Goal: Task Accomplishment & Management: Manage account settings

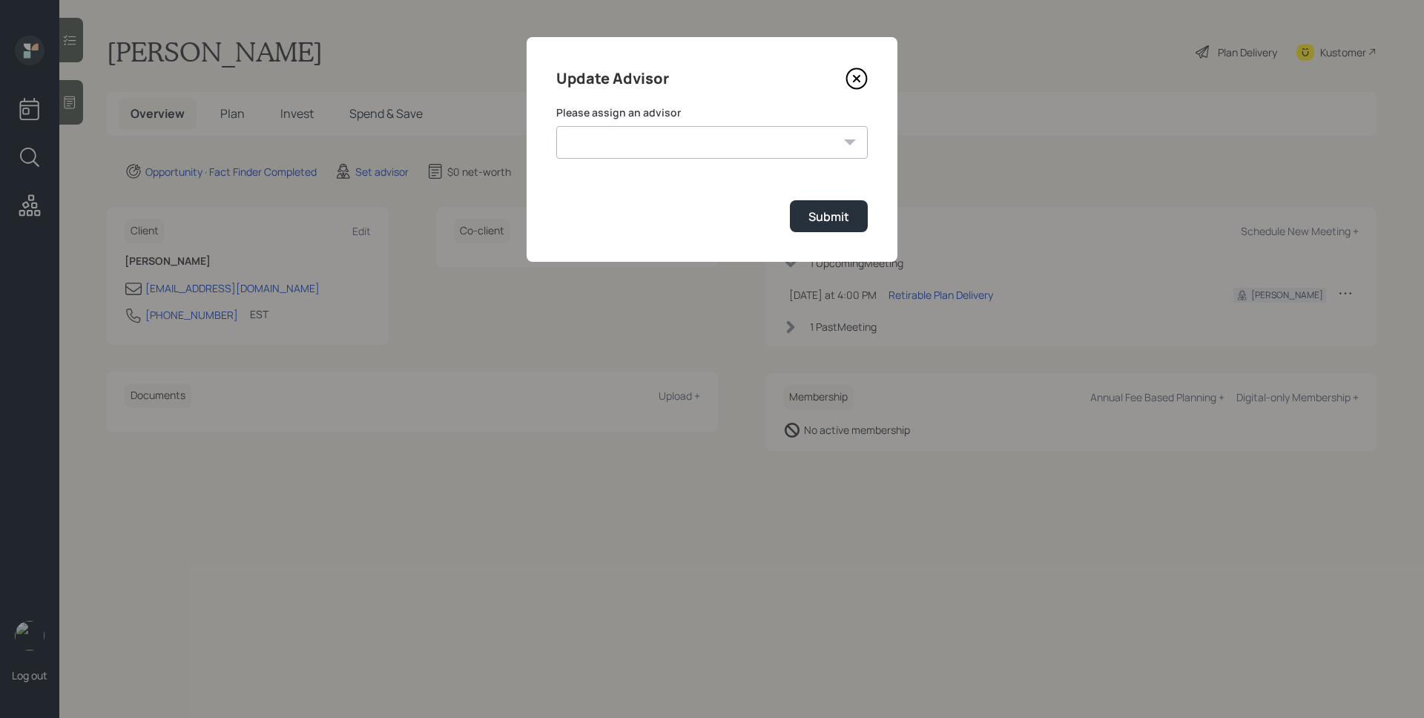
select select "d946c976-65aa-4529-ac9d-02c4f1114fc0"
click at [556, 126] on select "[PERSON_NAME] [PERSON_NAME] End [PERSON_NAME] [PERSON_NAME] [PERSON_NAME] [PERS…" at bounding box center [711, 142] width 311 height 33
click at [835, 225] on div "Submit" at bounding box center [828, 216] width 41 height 16
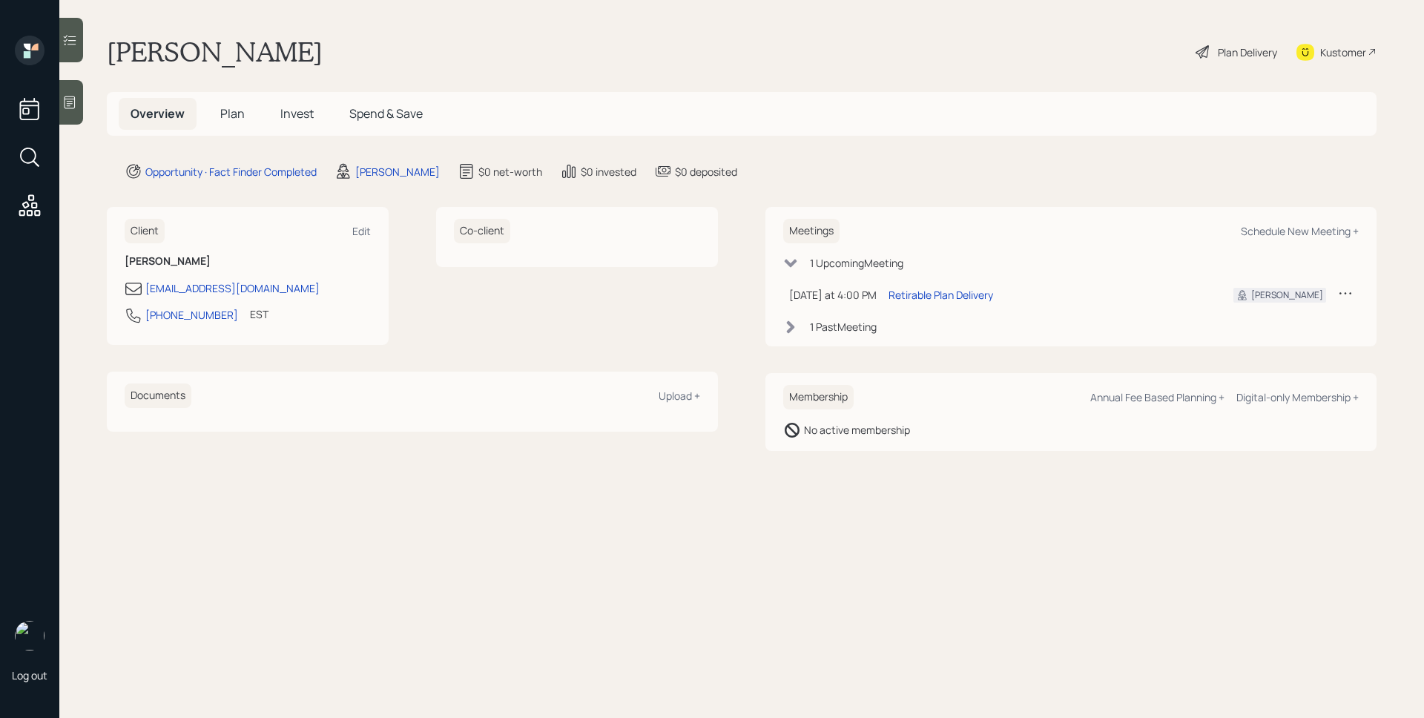
click at [65, 102] on icon at bounding box center [70, 102] width 11 height 13
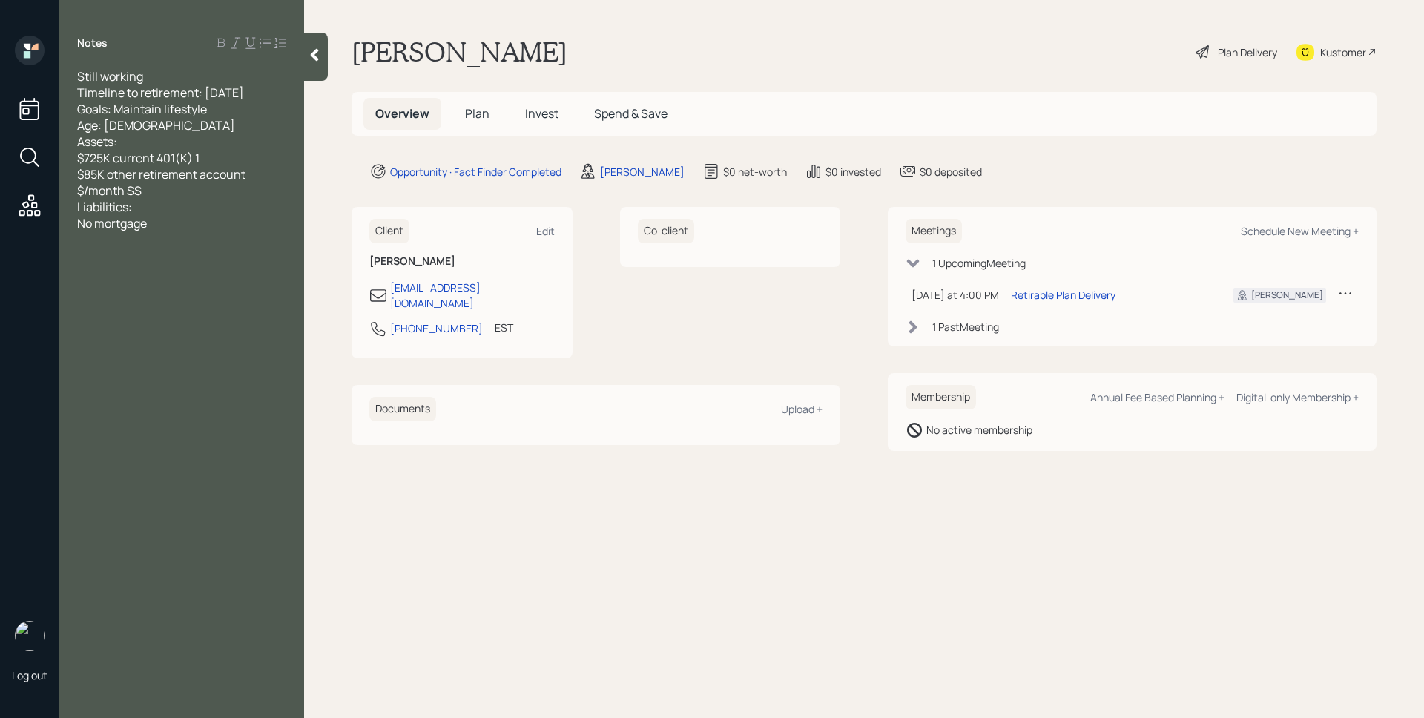
click at [476, 116] on span "Plan" at bounding box center [477, 113] width 24 height 16
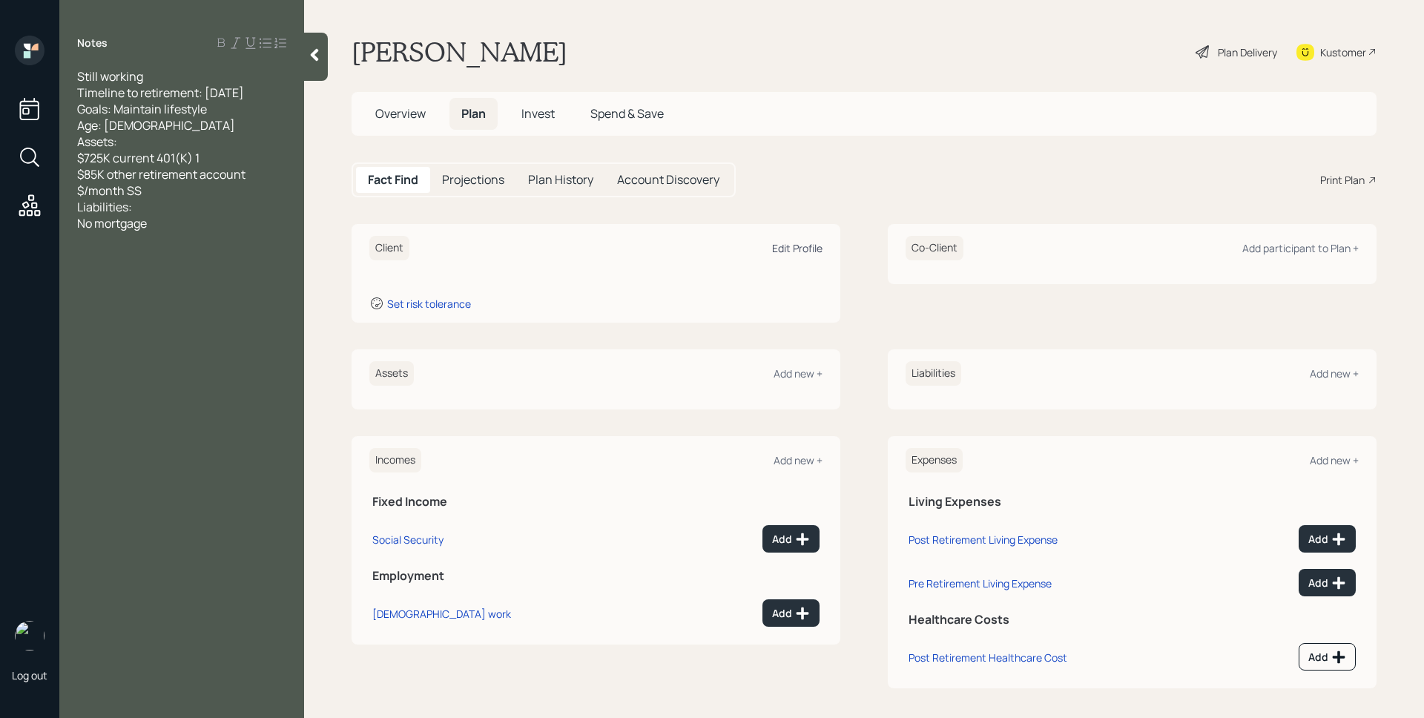
click at [785, 254] on div "Edit Profile" at bounding box center [797, 248] width 50 height 14
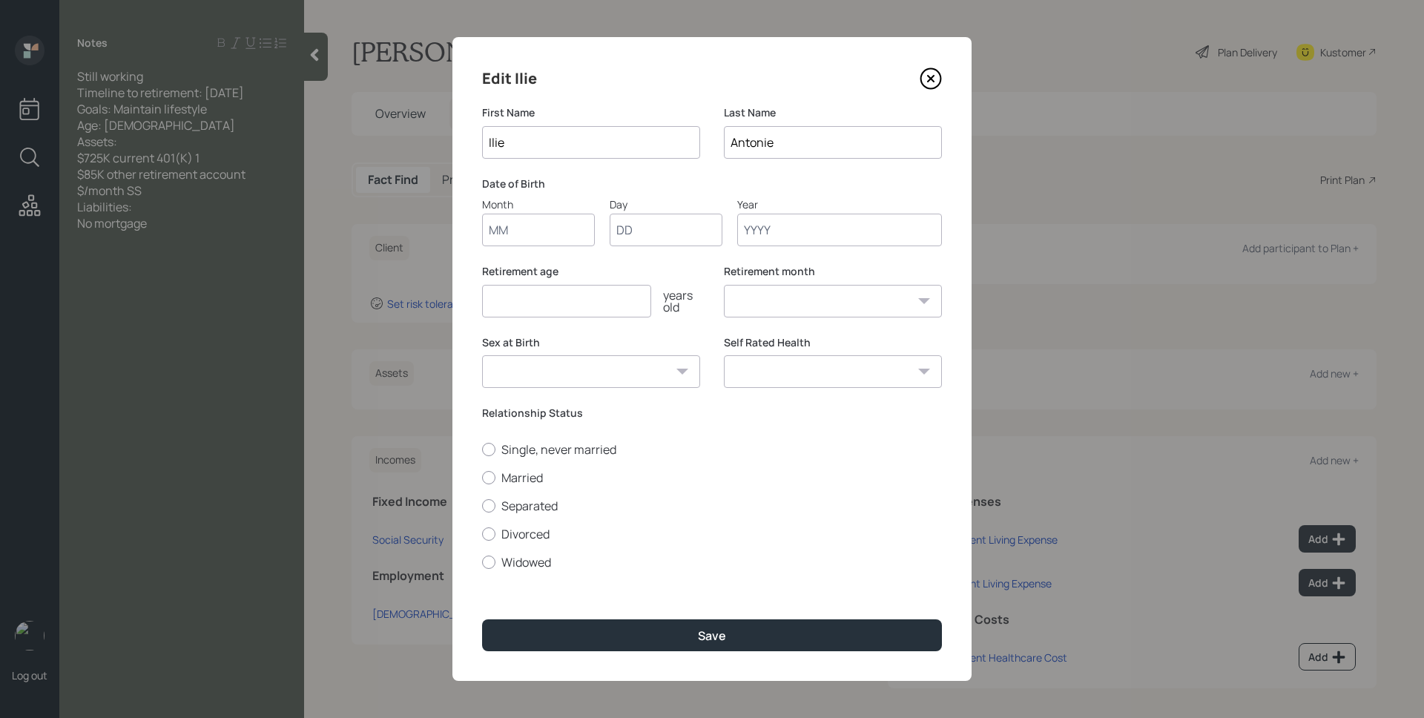
click at [546, 229] on input "Month" at bounding box center [538, 230] width 113 height 33
click at [553, 234] on input "04" at bounding box center [538, 230] width 113 height 33
type input "08"
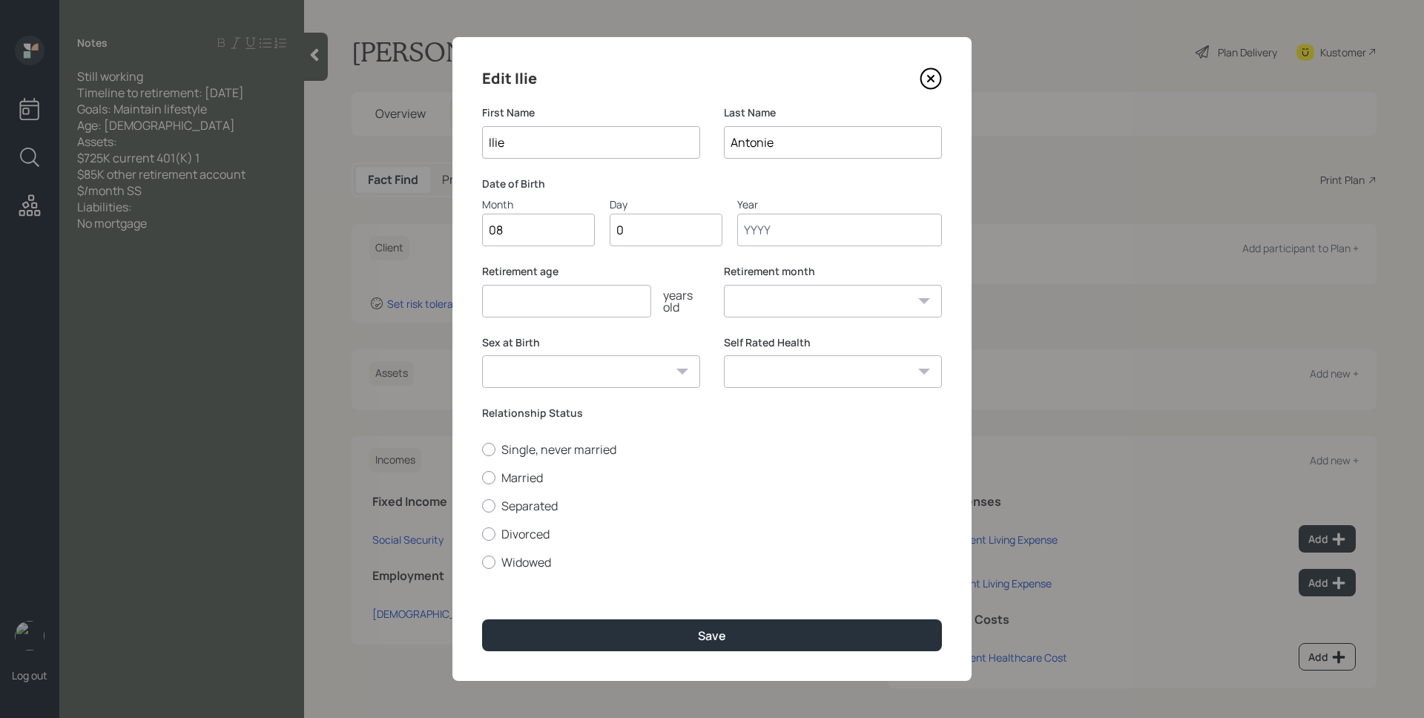
type input "01"
type input "1961"
select select "8"
type input "1961"
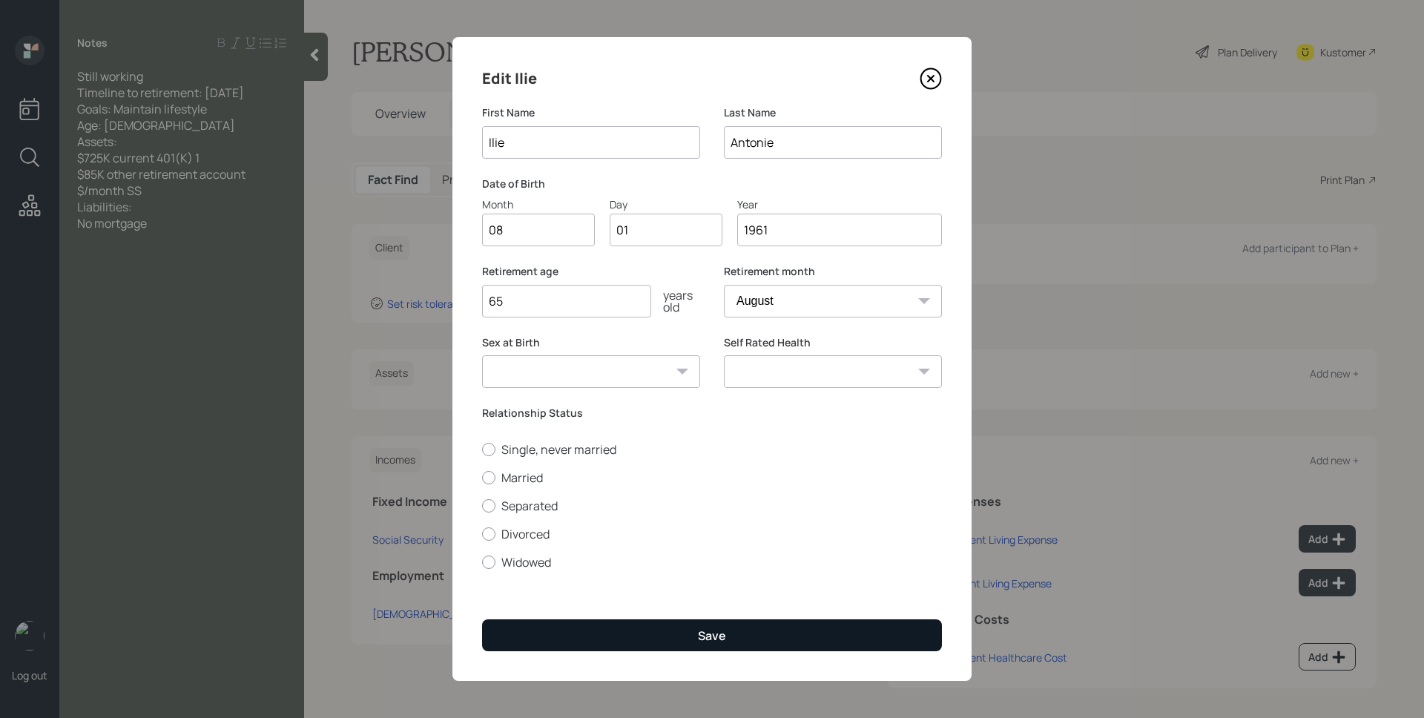
type input "65"
click at [656, 647] on button "Save" at bounding box center [712, 635] width 460 height 32
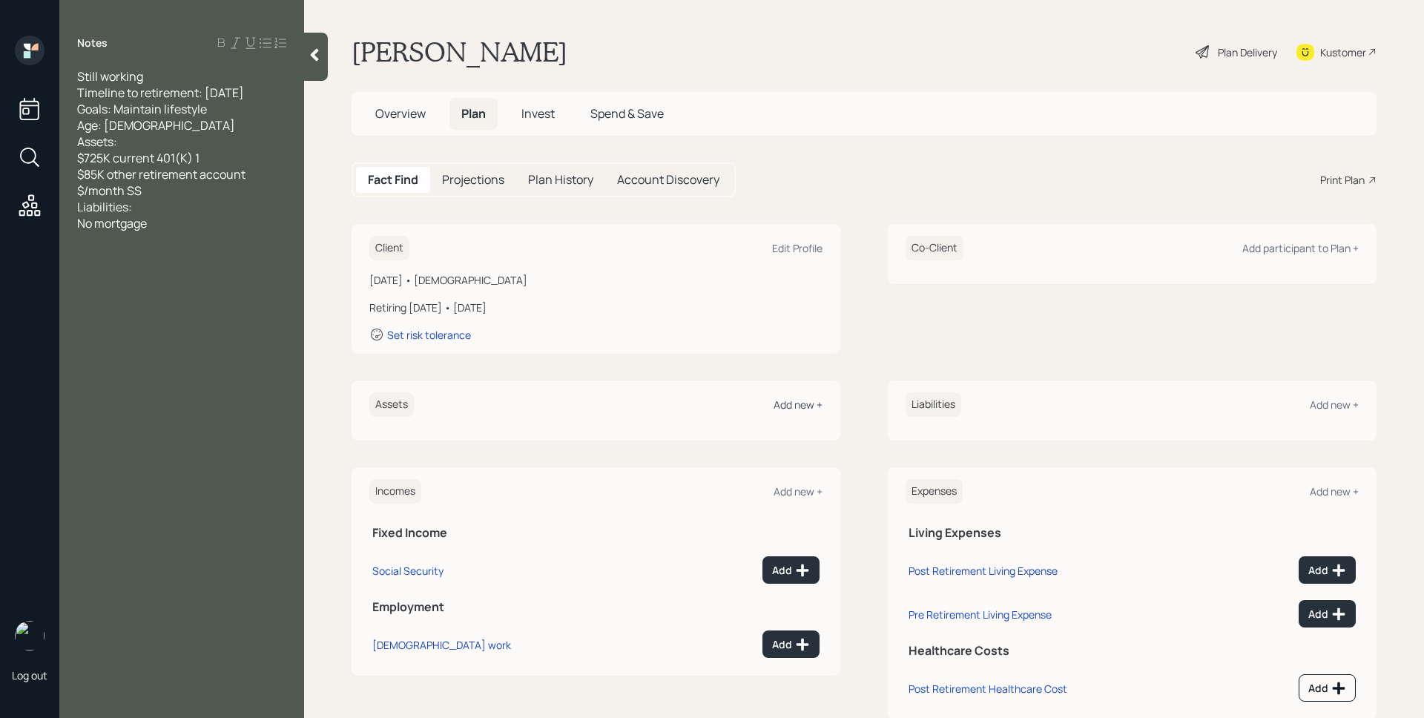
click at [802, 400] on div "Add new +" at bounding box center [797, 404] width 49 height 14
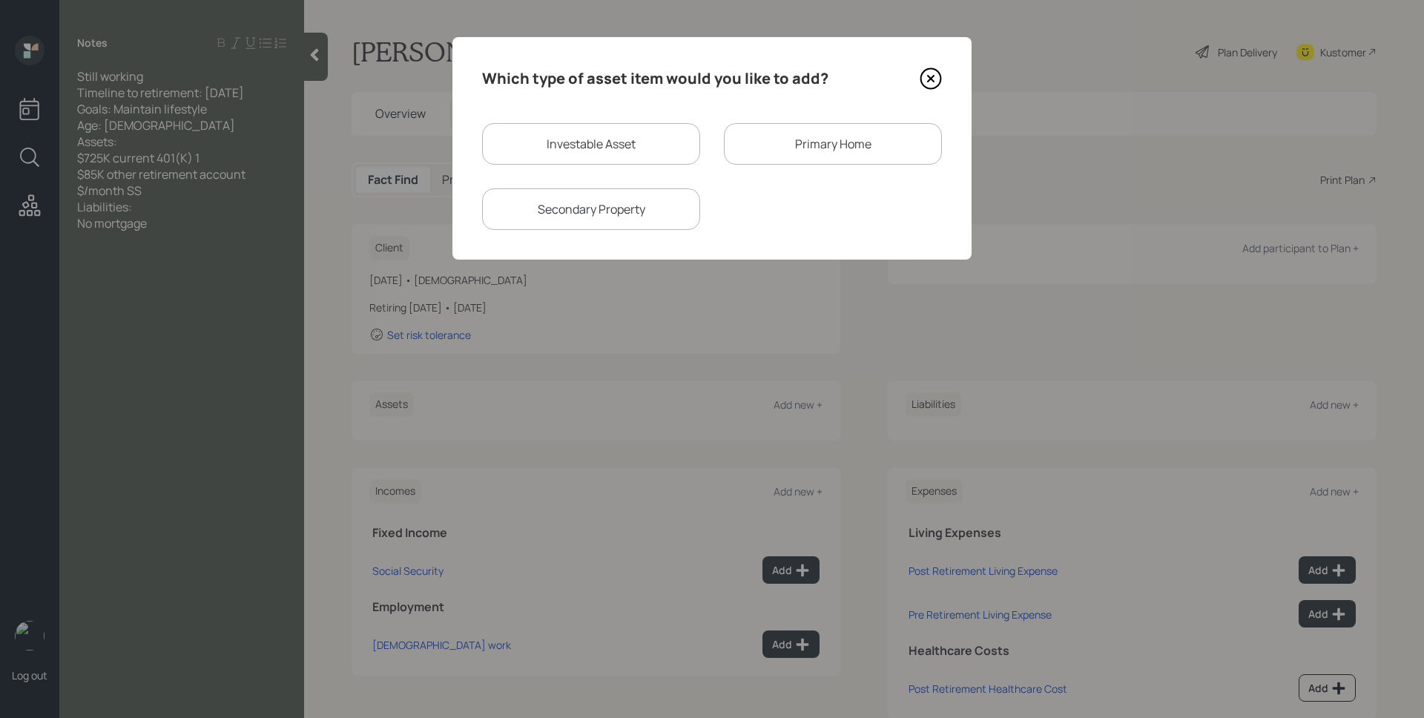
click at [580, 136] on div "Investable Asset" at bounding box center [591, 144] width 218 height 42
select select "taxable"
select select "balanced"
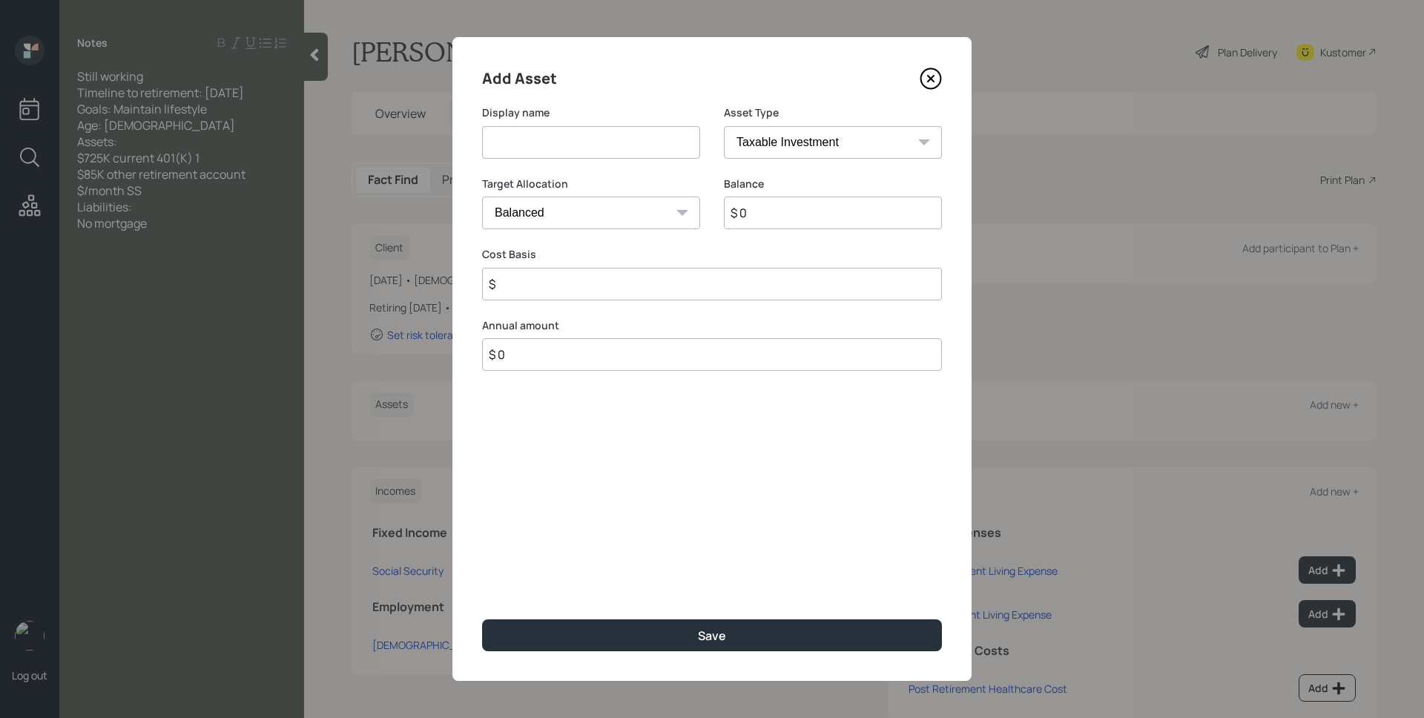
click at [580, 136] on input at bounding box center [591, 142] width 218 height 33
type input "Current 401k"
click at [791, 145] on select "SEP [PERSON_NAME] IRA 401(k) [PERSON_NAME] 401(k) 403(b) [PERSON_NAME] 403(b) 4…" at bounding box center [833, 142] width 218 height 33
select select "company_sponsored"
click at [724, 126] on select "SEP [PERSON_NAME] IRA 401(k) [PERSON_NAME] 401(k) 403(b) [PERSON_NAME] 403(b) 4…" at bounding box center [833, 142] width 218 height 33
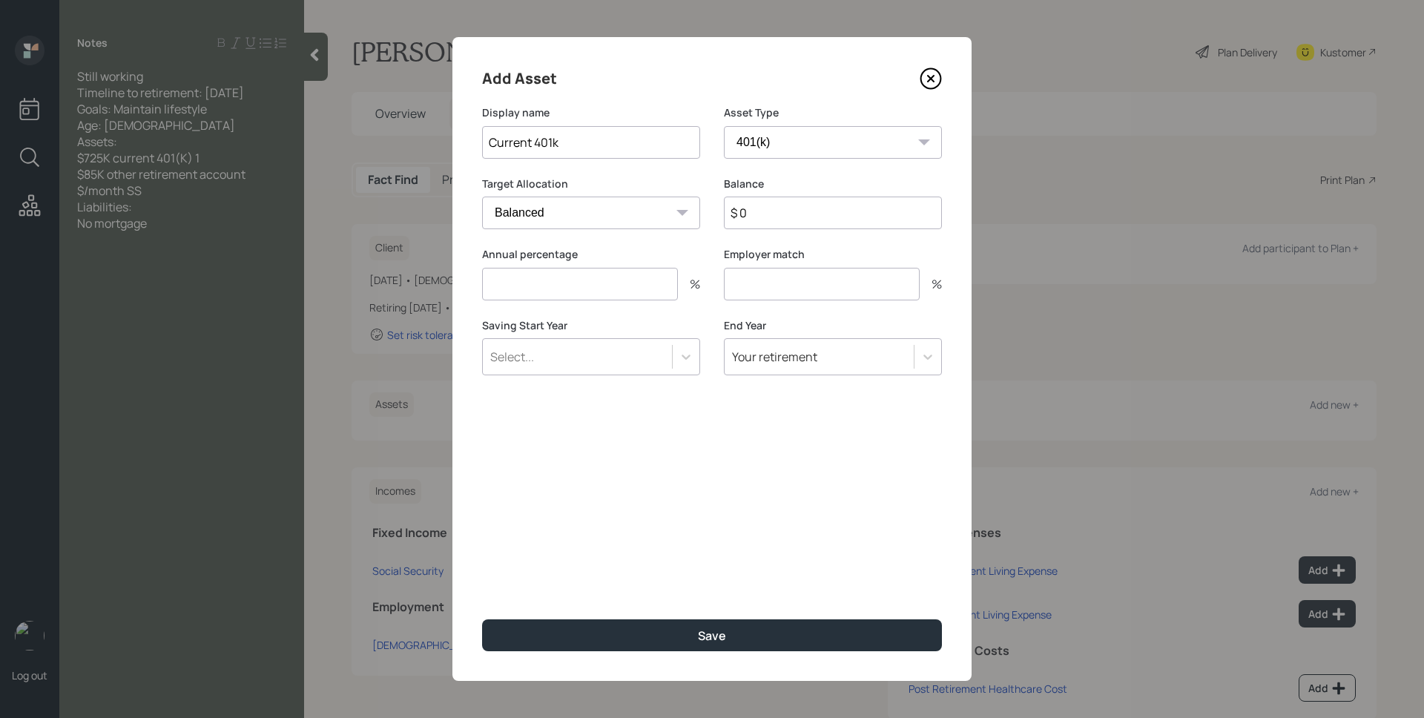
click at [797, 216] on input "$ 0" at bounding box center [833, 213] width 218 height 33
type input "$ 725,000"
type input "0"
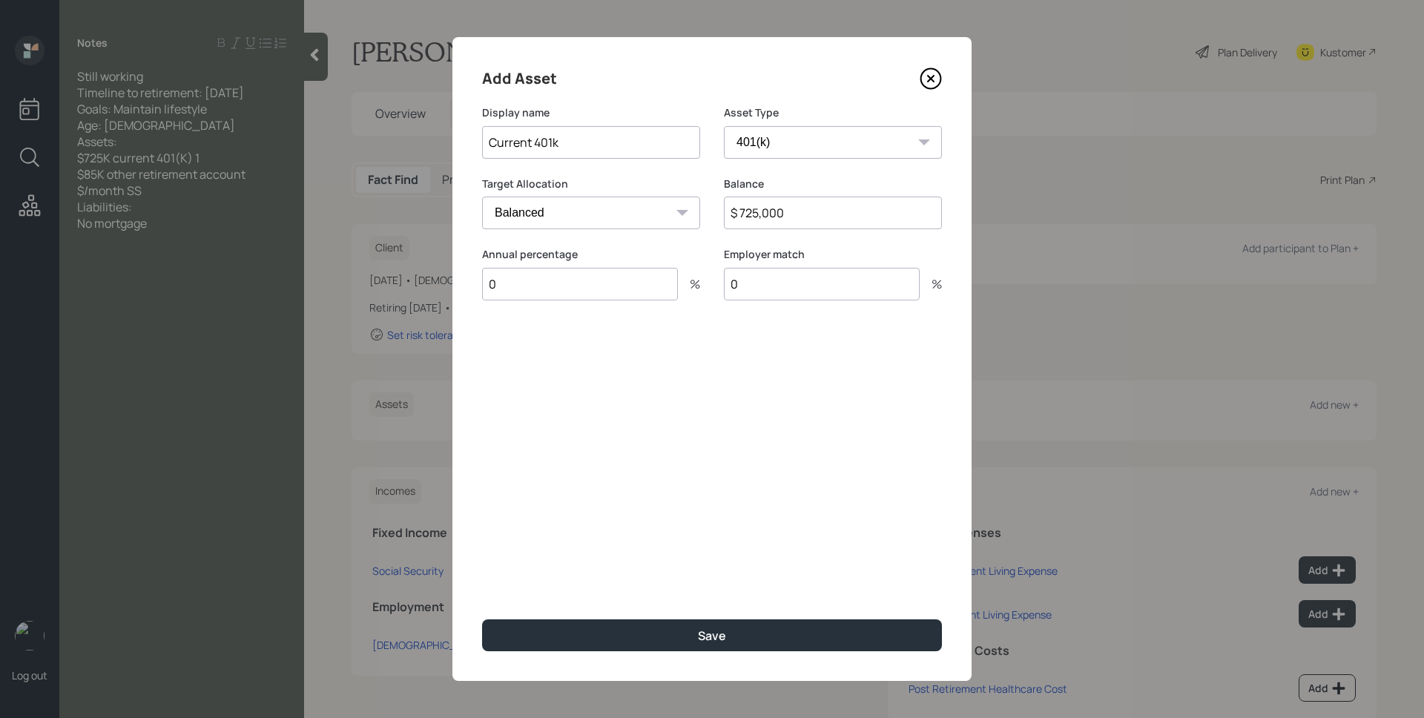
click at [482, 619] on button "Save" at bounding box center [712, 635] width 460 height 32
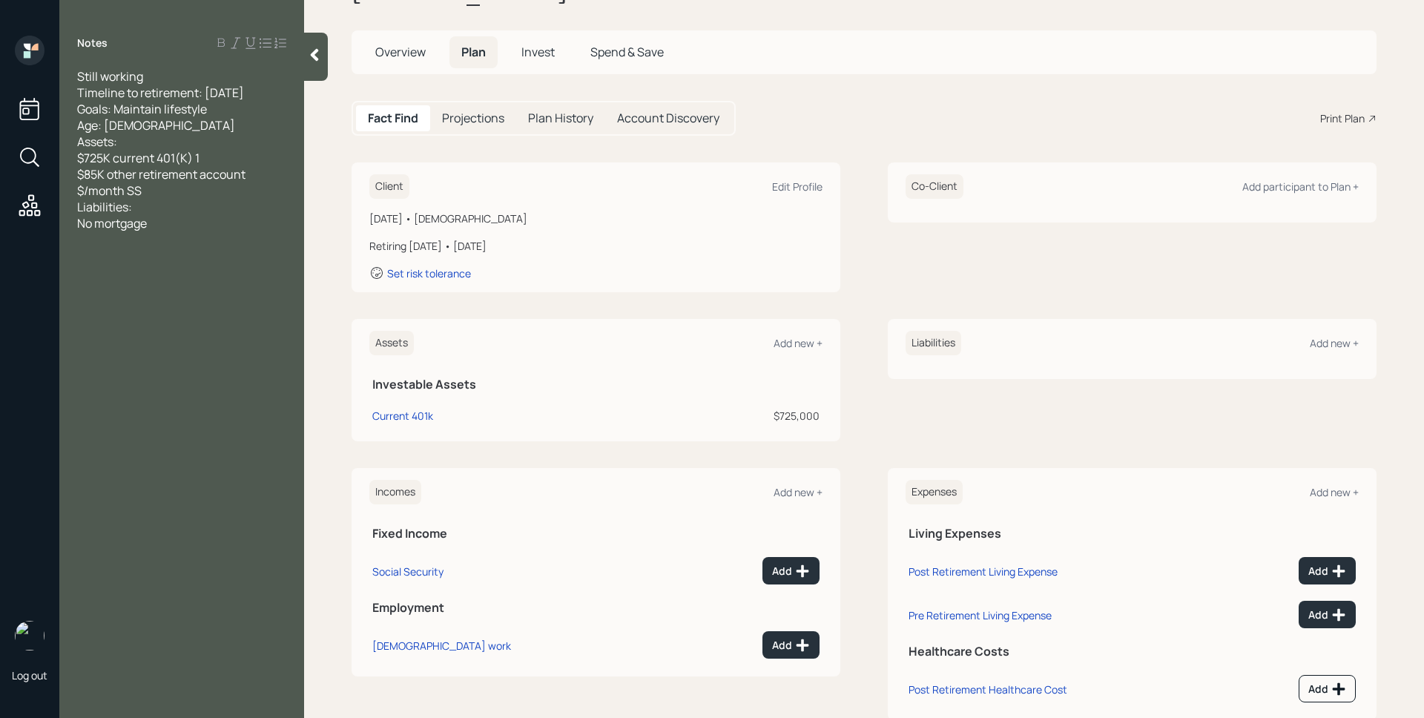
scroll to position [99, 0]
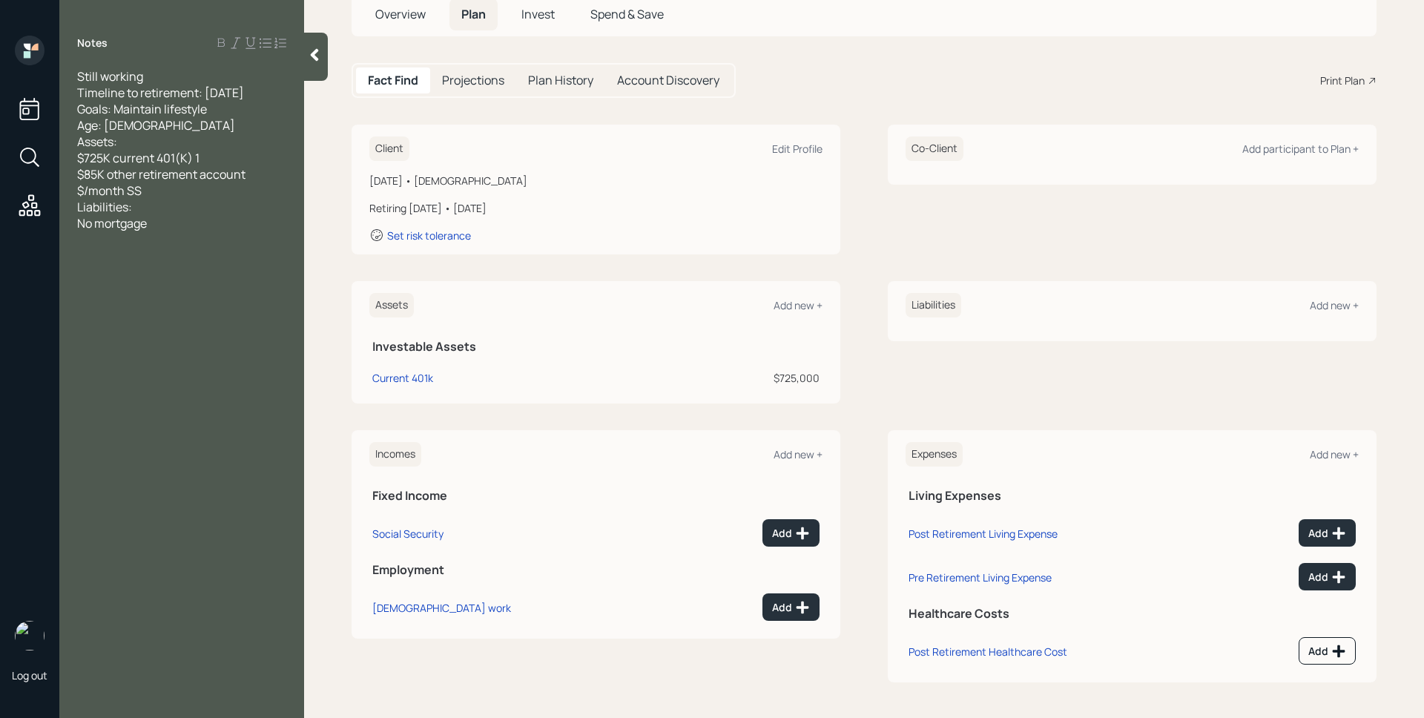
click at [784, 293] on div "Assets Add new +" at bounding box center [595, 305] width 453 height 24
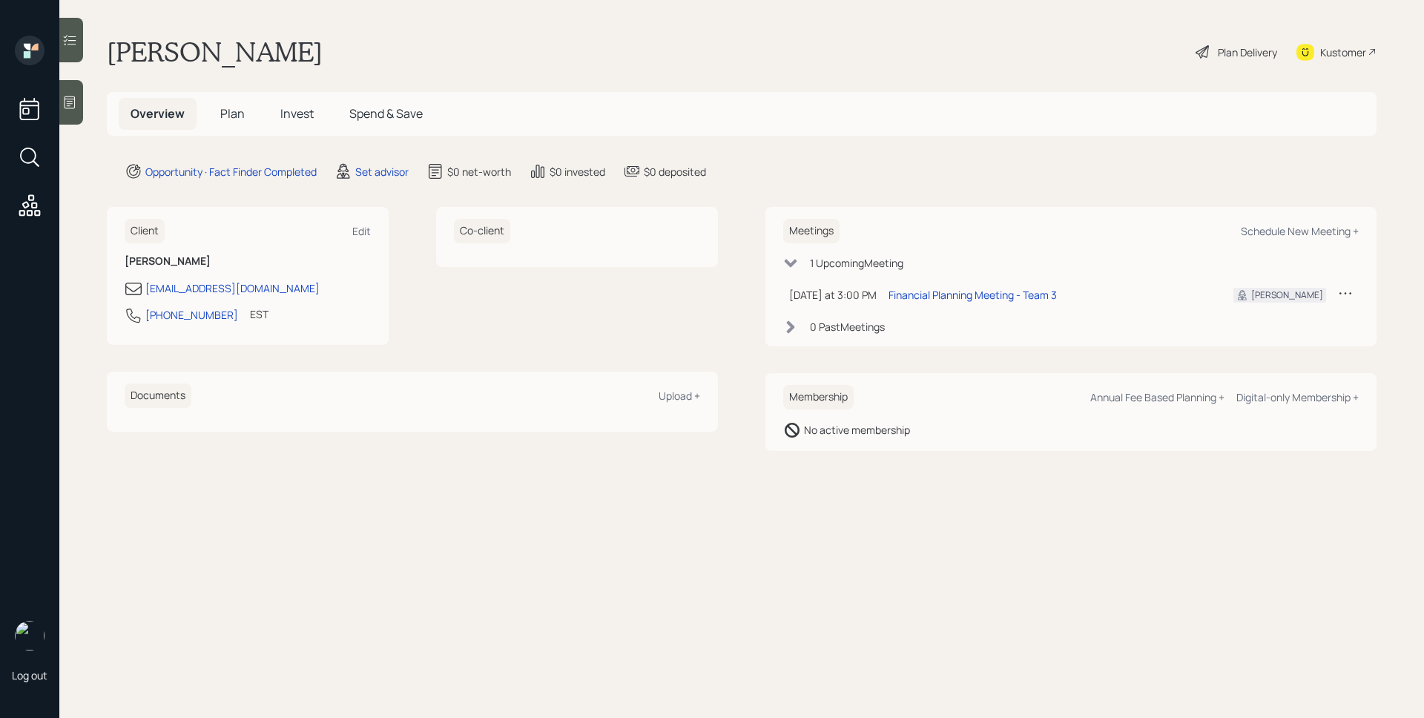
click at [378, 182] on main "Marcia Hesselman Plan Delivery Kustomer Overview Plan Invest Spend & Save Oppor…" at bounding box center [741, 359] width 1364 height 718
click at [378, 177] on div "Set advisor" at bounding box center [381, 172] width 53 height 16
